Goal: Task Accomplishment & Management: Complete application form

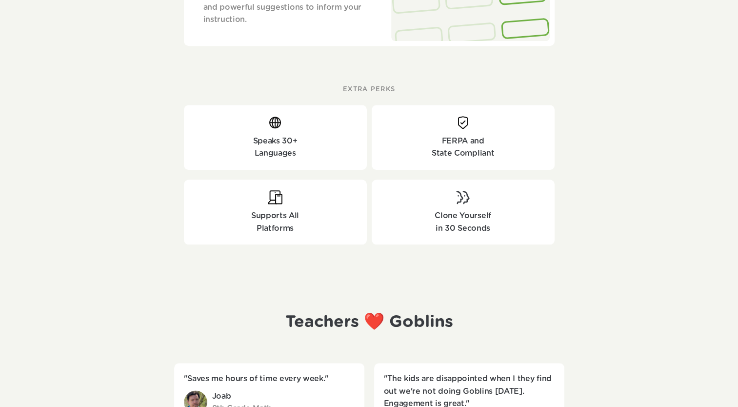
scroll to position [1459, 0]
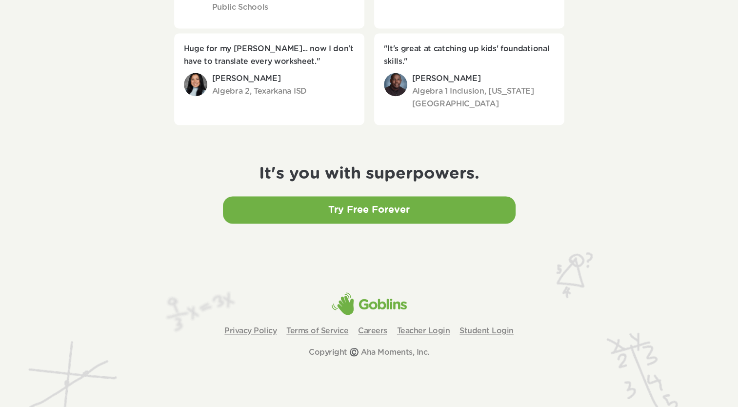
click at [533, 179] on h1 "It's you with superpowers." at bounding box center [369, 174] width 718 height 20
click at [471, 217] on link "Try Free Forever" at bounding box center [369, 209] width 293 height 27
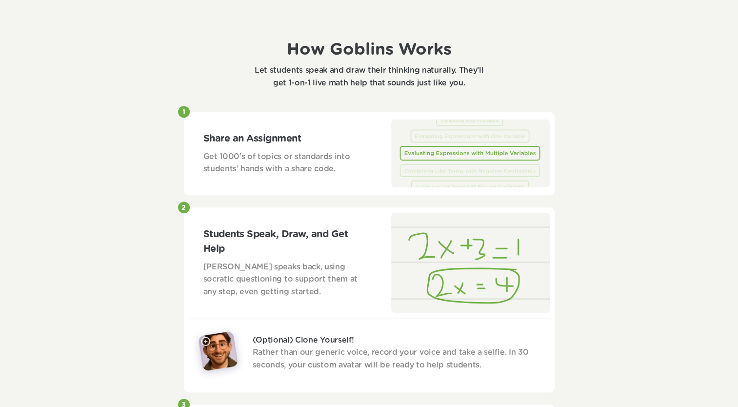
scroll to position [456, 0]
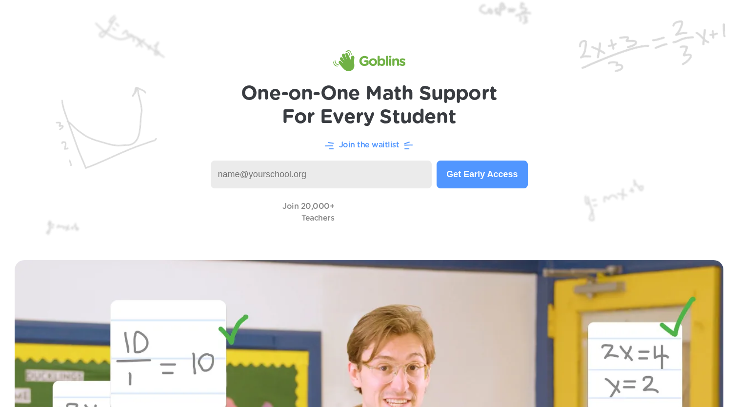
click at [369, 143] on p "Join the waitlist" at bounding box center [369, 145] width 60 height 12
click at [380, 147] on p "Join the waitlist" at bounding box center [369, 145] width 60 height 12
click at [383, 146] on p "Join the waitlist" at bounding box center [369, 145] width 60 height 12
click at [390, 146] on p "Join the waitlist" at bounding box center [369, 145] width 60 height 12
click at [410, 131] on img at bounding box center [369, 122] width 738 height 245
